Goal: Information Seeking & Learning: Find specific fact

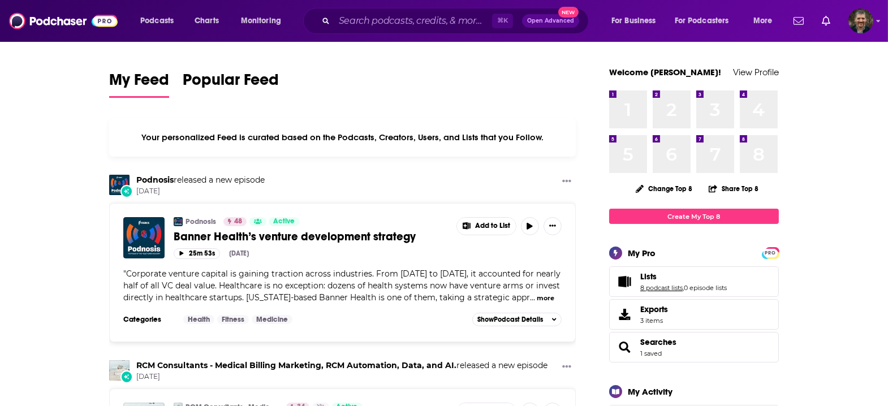
click at [640, 284] on link "8 podcast lists" at bounding box center [661, 288] width 42 height 8
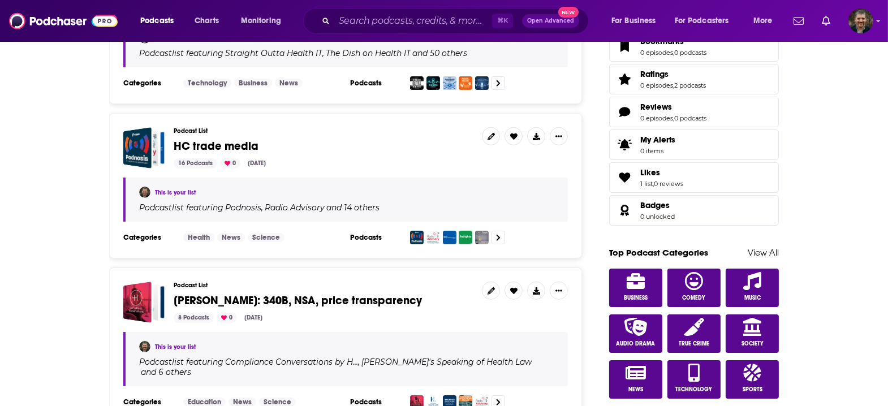
scroll to position [422, 0]
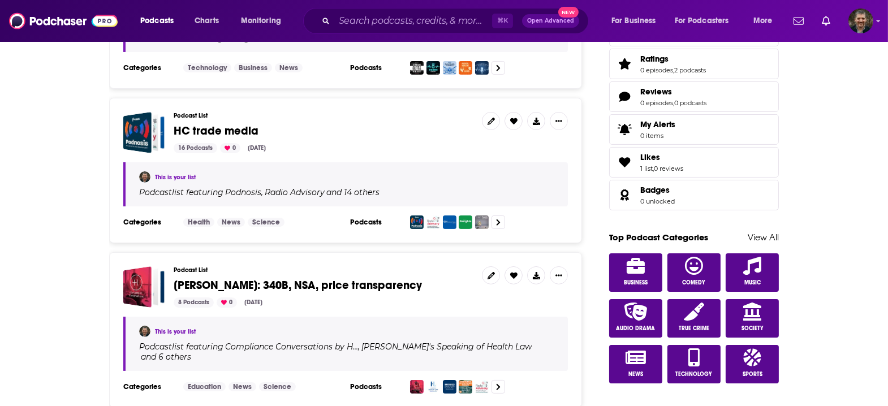
click at [283, 278] on span "[PERSON_NAME]: 340B, NSA, price transparency" at bounding box center [298, 285] width 248 height 14
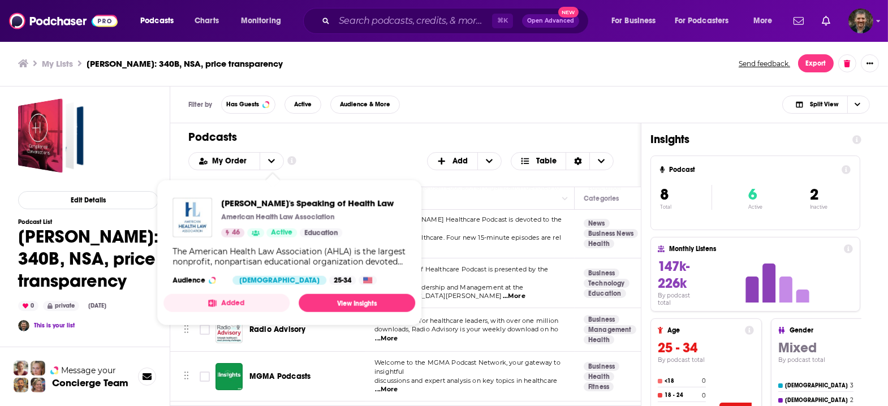
scroll to position [114, 0]
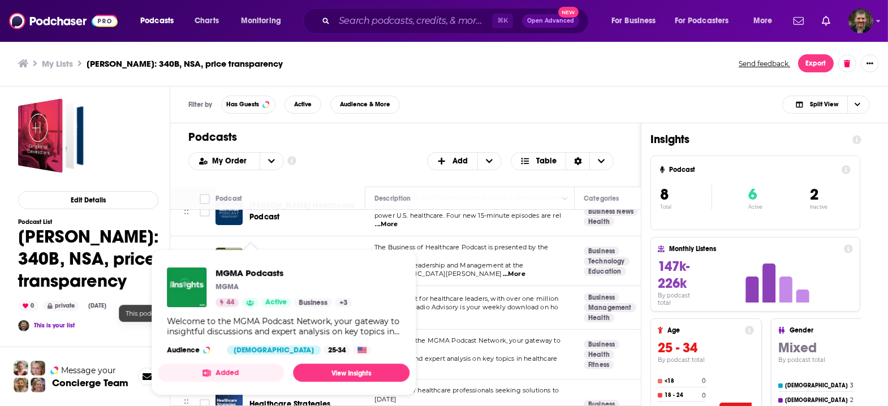
click at [266, 298] on span "Active" at bounding box center [276, 302] width 21 height 11
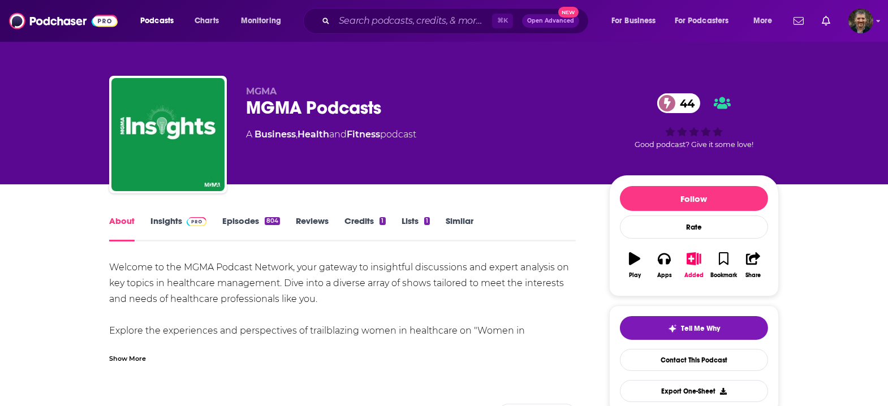
click at [270, 216] on link "Episodes 804" at bounding box center [251, 229] width 58 height 26
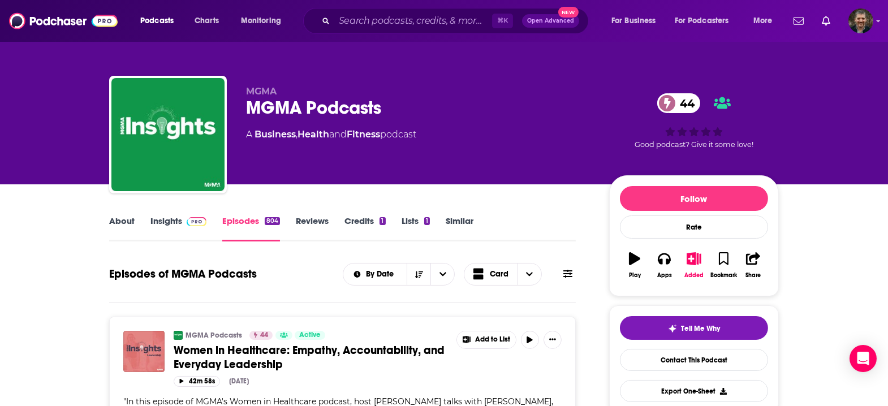
click at [574, 23] on span "Open Advanced" at bounding box center [550, 21] width 47 height 6
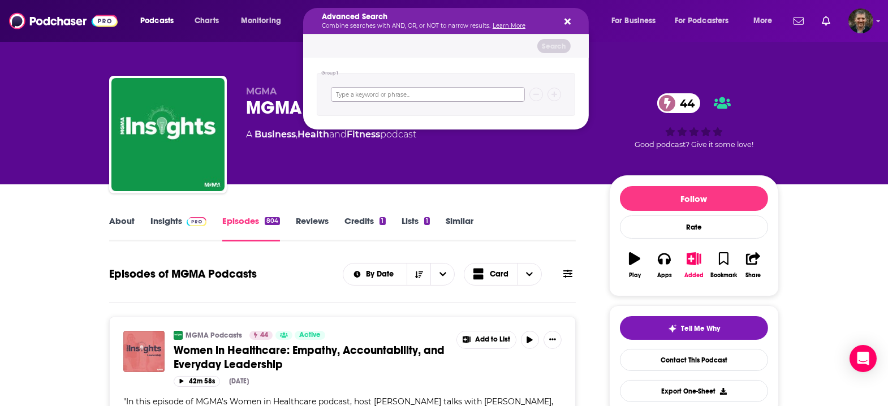
click at [350, 91] on input "Search podcasts, credits, & more..." at bounding box center [428, 94] width 194 height 15
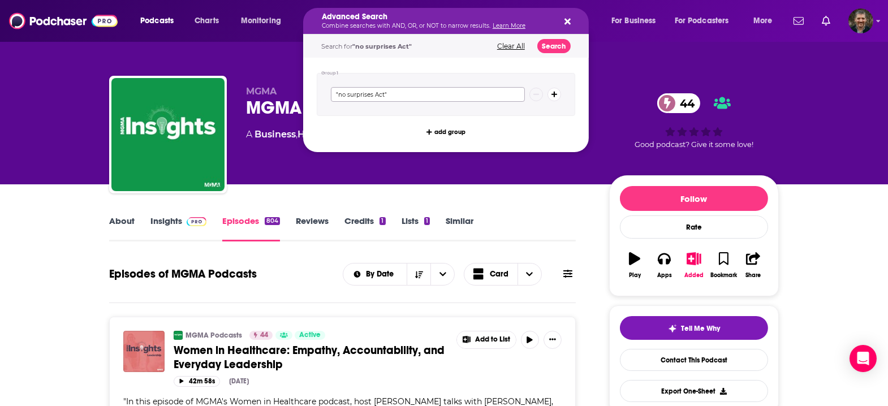
type input ""no surprises Act""
click at [561, 91] on button "Search podcasts, credits, & more..." at bounding box center [555, 95] width 14 height 14
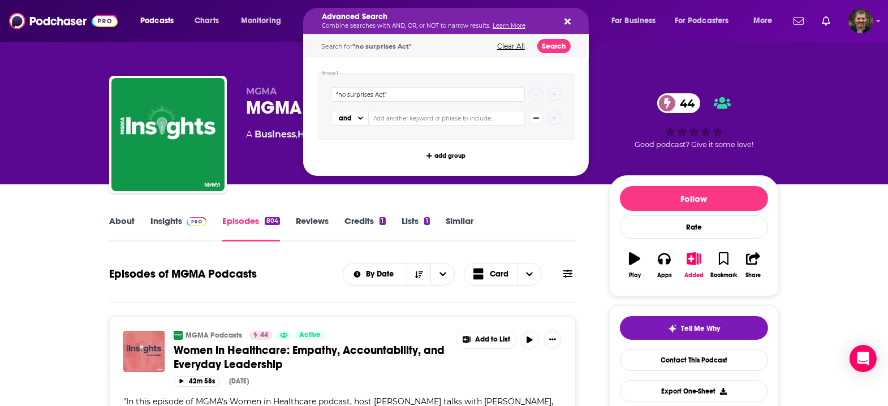
click at [570, 23] on button "Search podcasts, credits, & more..." at bounding box center [565, 20] width 9 height 9
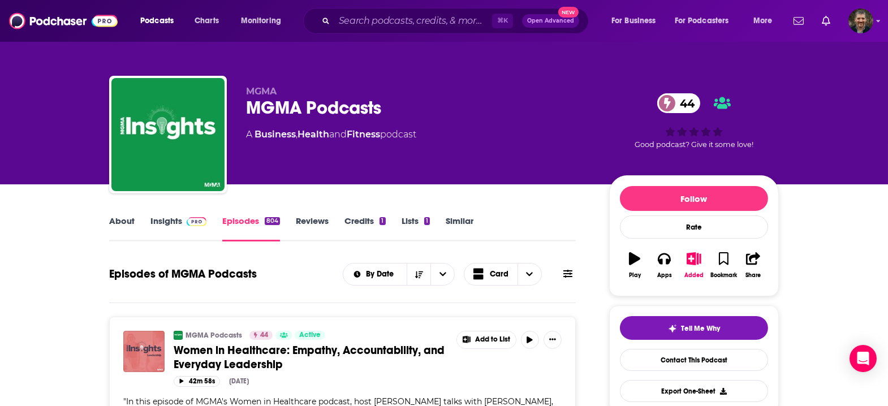
click at [574, 23] on span "Open Advanced" at bounding box center [550, 21] width 47 height 6
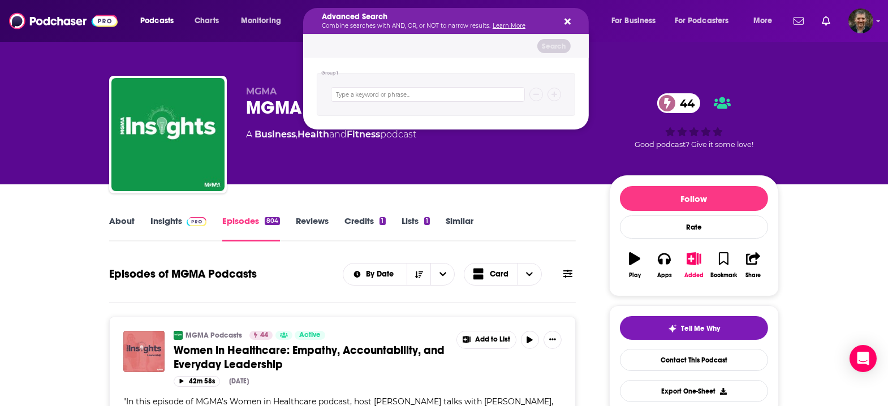
click at [493, 24] on link "Learn More" at bounding box center [509, 25] width 33 height 7
click at [858, 350] on div "Open Intercom Messenger" at bounding box center [864, 359] width 30 height 30
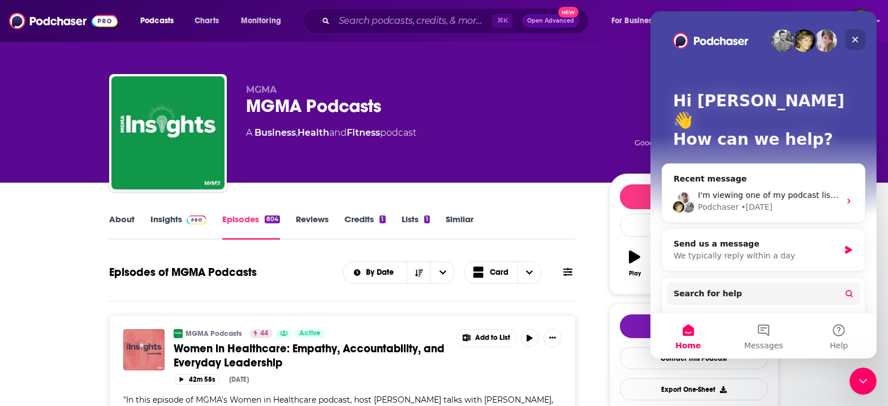
click at [855, 38] on icon "Close" at bounding box center [854, 39] width 9 height 9
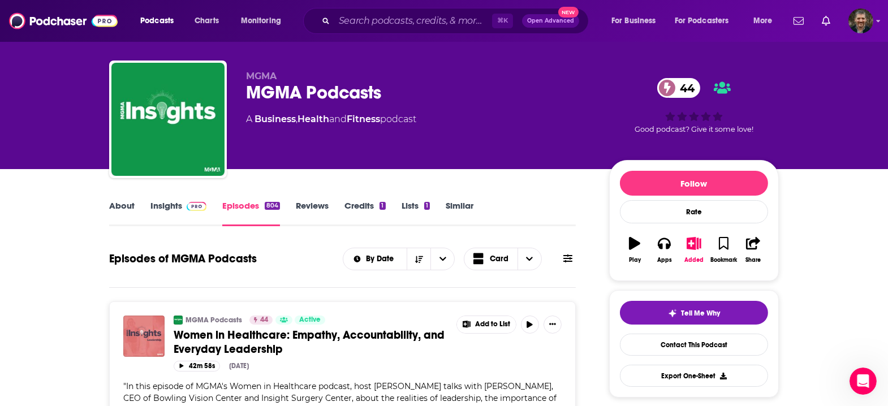
scroll to position [18, 0]
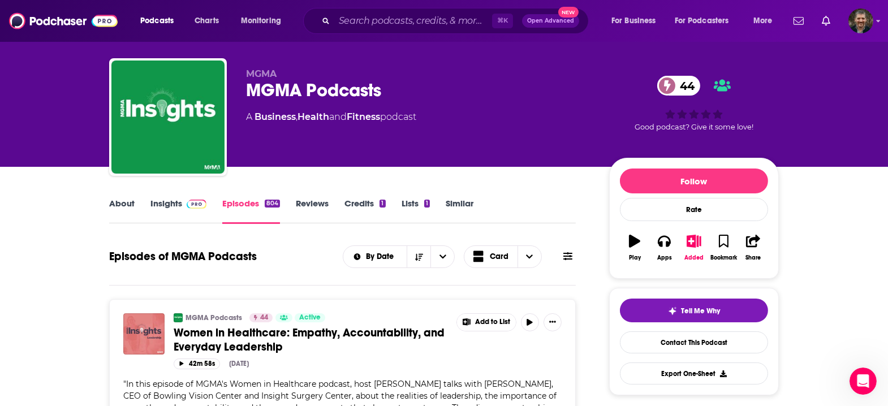
click at [563, 252] on icon at bounding box center [567, 256] width 9 height 8
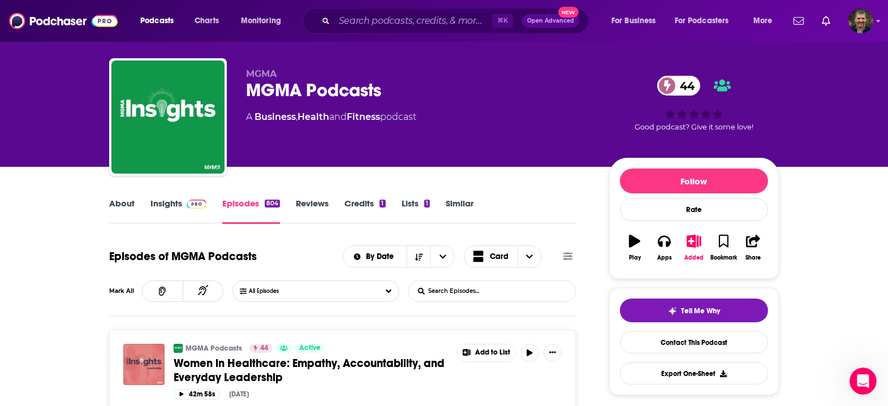
click at [466, 281] on input "List Search Input" at bounding box center [468, 291] width 118 height 20
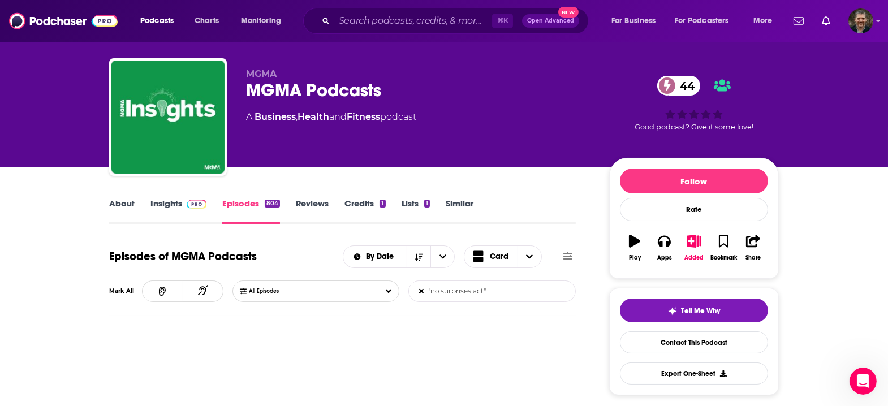
type input ""no surprises act""
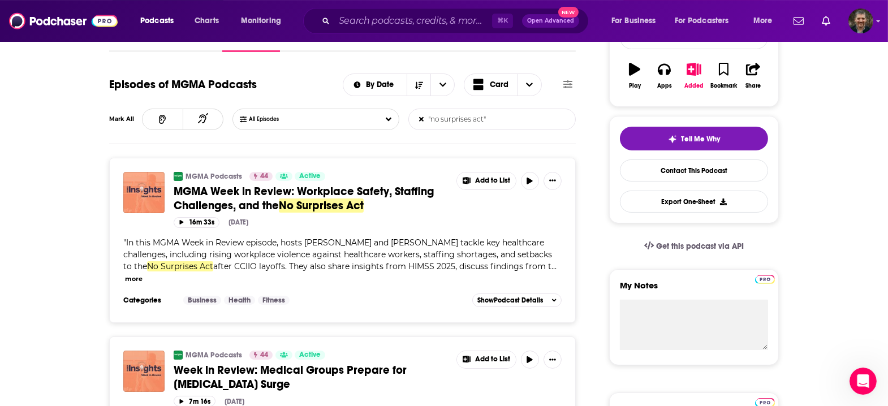
scroll to position [0, 0]
